Goal: Check status: Check status

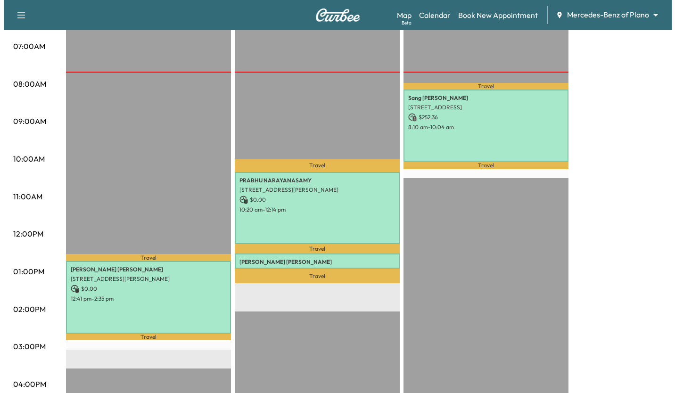
scroll to position [213, 0]
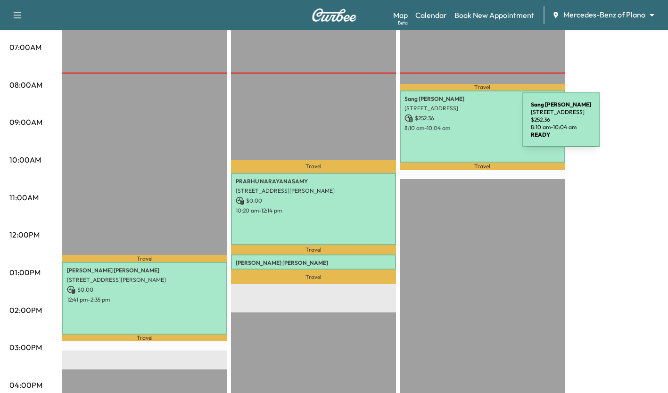
click at [452, 125] on p "8:10 am - 10:04 am" at bounding box center [483, 128] width 156 height 8
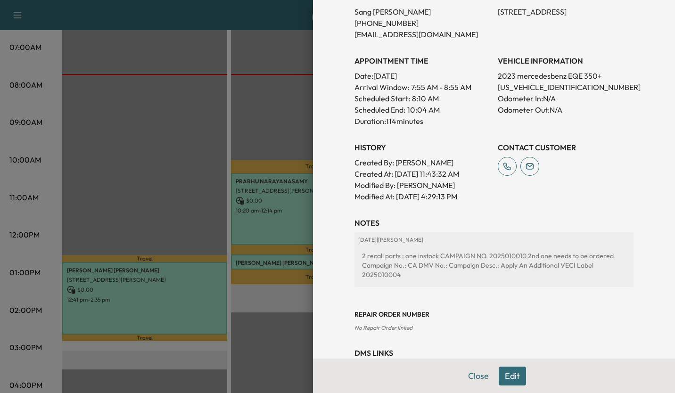
scroll to position [261, 0]
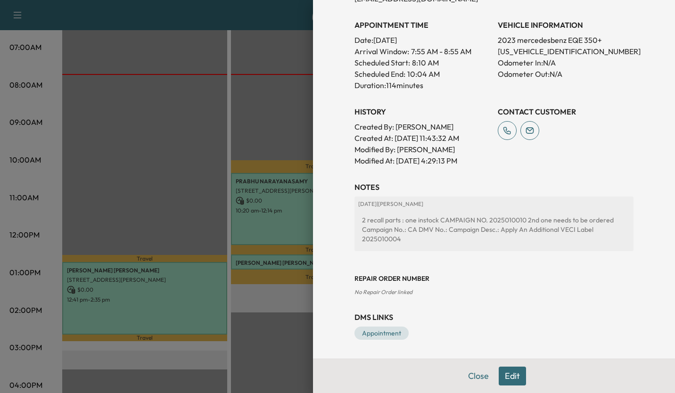
click at [266, 110] on div at bounding box center [337, 196] width 675 height 393
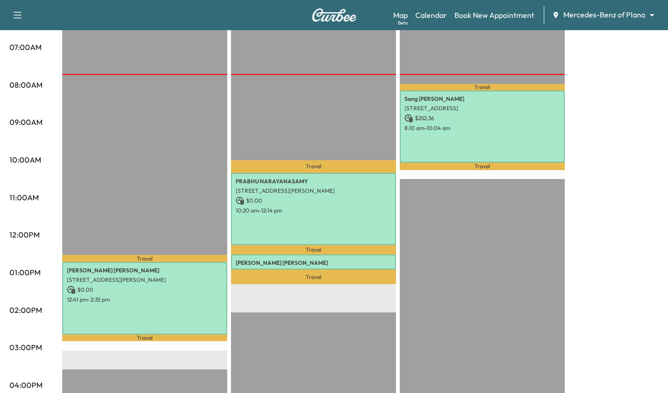
click at [310, 197] on p "$ 0.00" at bounding box center [314, 201] width 156 height 8
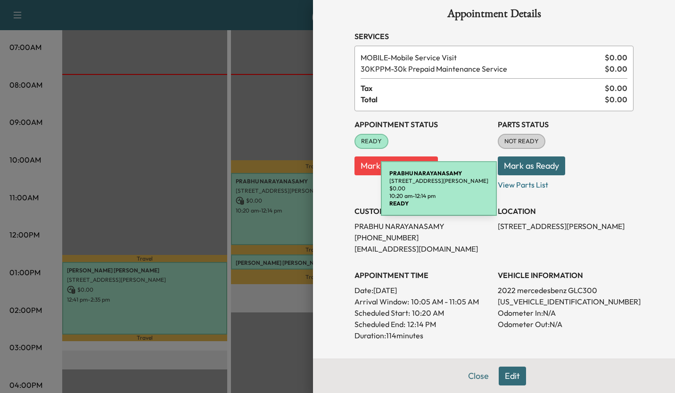
scroll to position [0, 0]
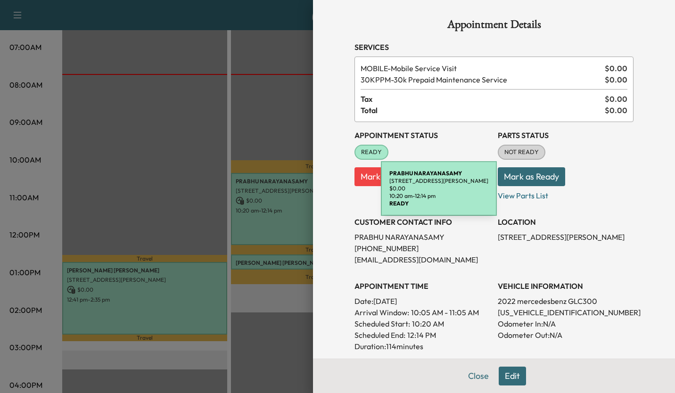
click at [181, 143] on div at bounding box center [337, 196] width 675 height 393
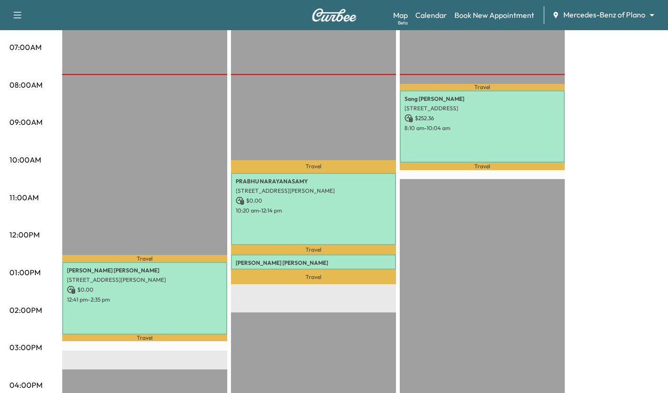
click at [191, 300] on p "12:41 pm - 2:35 pm" at bounding box center [145, 300] width 156 height 8
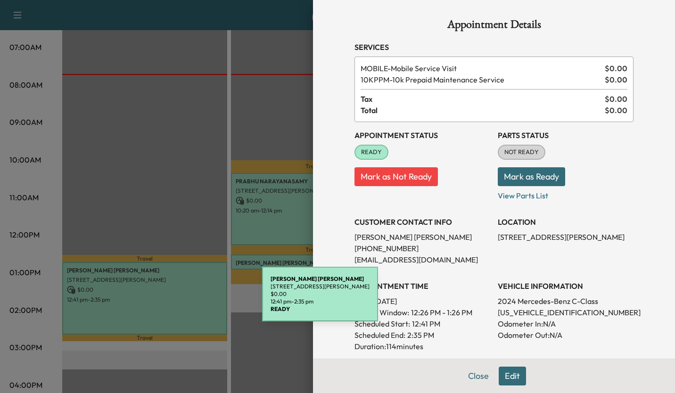
click at [343, 207] on div "Appointment Details Services MOBILE - Mobile Service Visit $ 0.00 10KPPM - 10k …" at bounding box center [494, 324] width 302 height 648
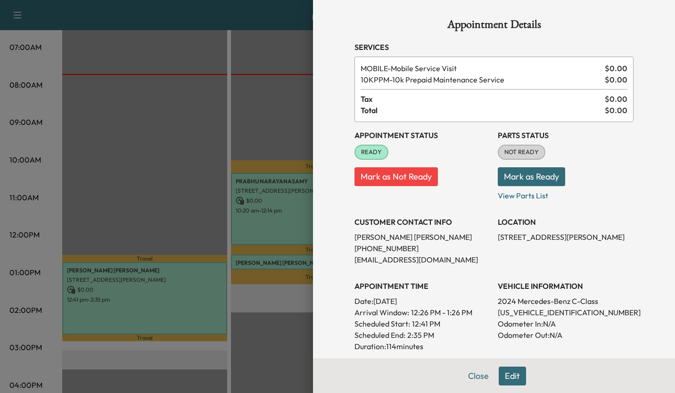
click at [204, 142] on div at bounding box center [337, 196] width 675 height 393
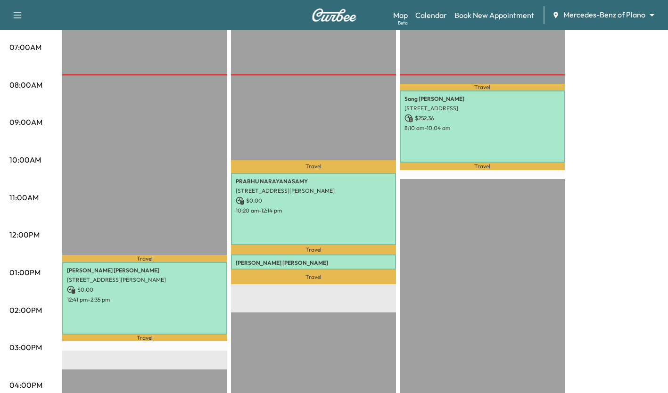
click at [434, 131] on div "[PERSON_NAME] [STREET_ADDRESS] $ 252.36 8:10 am - 10:04 am" at bounding box center [482, 127] width 165 height 72
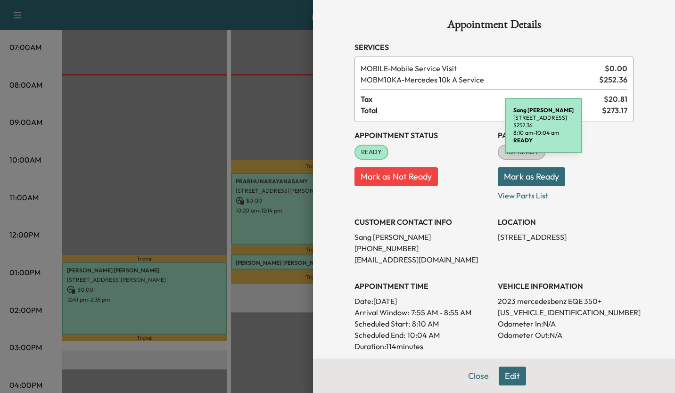
click at [87, 211] on div at bounding box center [337, 196] width 675 height 393
